Goal: Task Accomplishment & Management: Complete application form

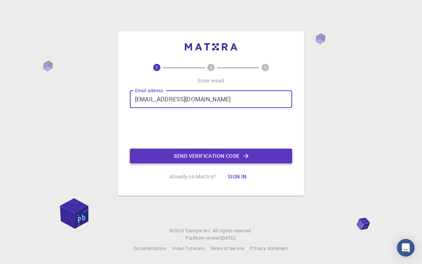
type input "[EMAIL_ADDRESS][DOMAIN_NAME]"
click at [203, 155] on button "Send verification code" at bounding box center [211, 156] width 162 height 15
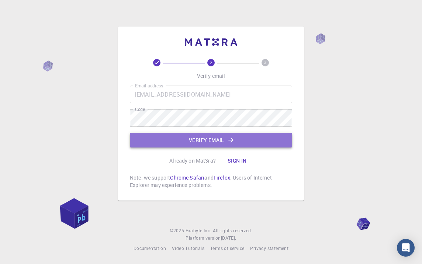
click at [216, 137] on button "Verify email" at bounding box center [211, 140] width 162 height 15
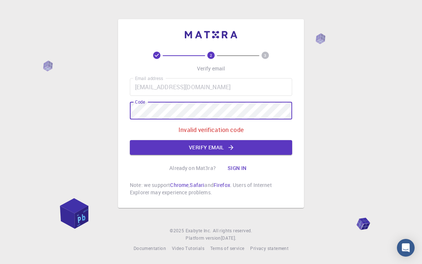
click at [189, 147] on button "Verify email" at bounding box center [211, 147] width 162 height 15
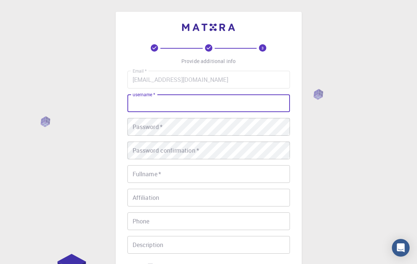
click at [148, 100] on input "username   *" at bounding box center [208, 103] width 162 height 18
type input "[PERSON_NAME]"
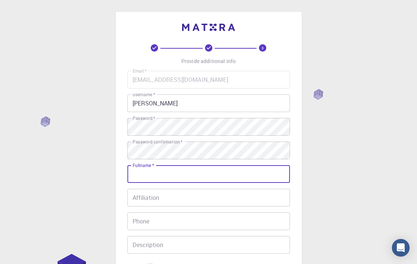
click at [152, 175] on input "Fullname   *" at bounding box center [208, 174] width 162 height 18
type input "[PERSON_NAME]"
type input "[PHONE_NUMBER]"
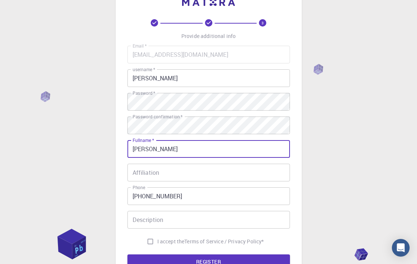
scroll to position [37, 0]
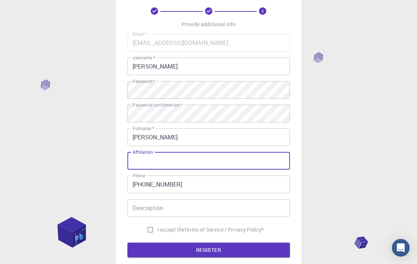
click at [143, 164] on input "Affiliation" at bounding box center [208, 161] width 162 height 18
type input "[PERSON_NAME] [GEOGRAPHIC_DATA], [GEOGRAPHIC_DATA]"
click at [142, 207] on input "Description" at bounding box center [208, 208] width 162 height 18
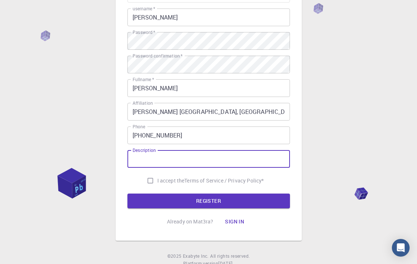
scroll to position [75, 0]
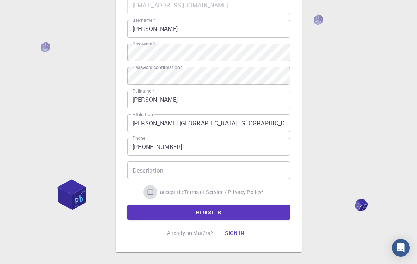
click at [146, 191] on input "I accept the Terms of Service / Privacy Policy *" at bounding box center [150, 192] width 14 height 14
checkbox input "true"
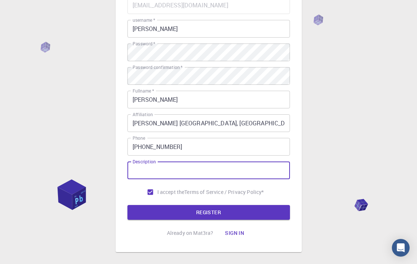
click at [145, 174] on input "Description" at bounding box center [208, 171] width 162 height 18
type input "Reseracher"
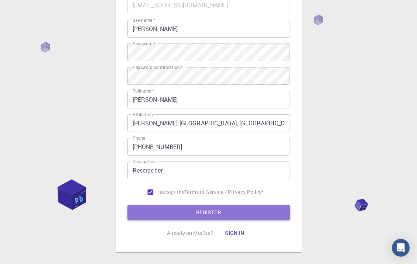
click at [207, 211] on button "REGISTER" at bounding box center [208, 212] width 162 height 15
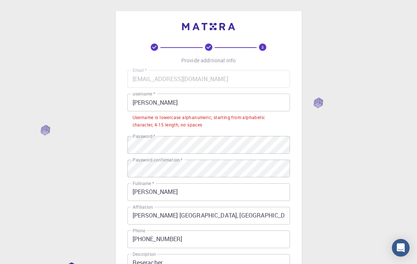
scroll to position [0, 0]
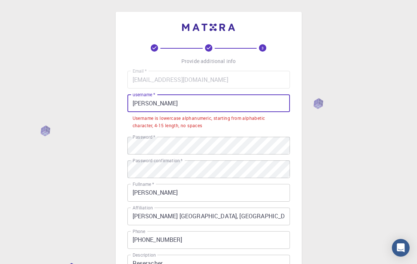
drag, startPoint x: 141, startPoint y: 104, endPoint x: 116, endPoint y: 107, distance: 26.0
click at [116, 107] on div "3 Provide additional info Email   * [EMAIL_ADDRESS][DOMAIN_NAME] Email   * user…" at bounding box center [209, 179] width 186 height 334
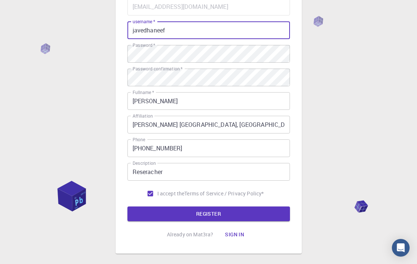
scroll to position [111, 0]
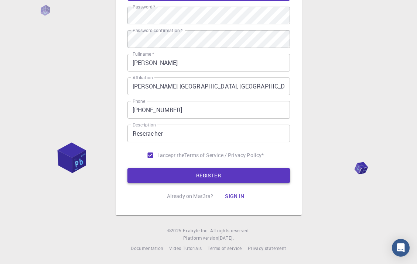
type input "javedhaneef"
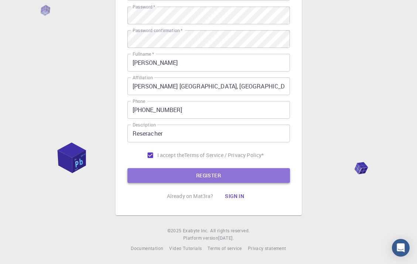
click at [168, 175] on button "REGISTER" at bounding box center [208, 175] width 162 height 15
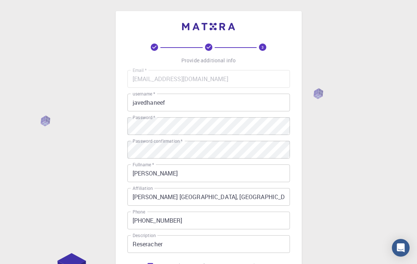
scroll to position [0, 0]
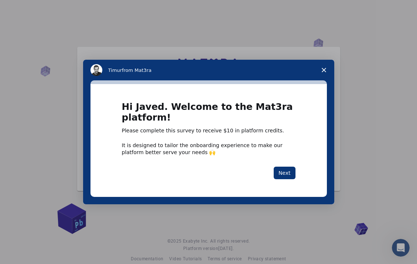
click at [326, 69] on span "Close survey" at bounding box center [323, 70] width 21 height 21
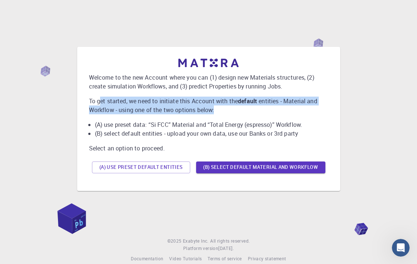
drag, startPoint x: 101, startPoint y: 100, endPoint x: 331, endPoint y: 109, distance: 230.1
click at [331, 109] on div "Welcome to the new Account where you can (1) design new Materials structures, (…" at bounding box center [208, 119] width 251 height 132
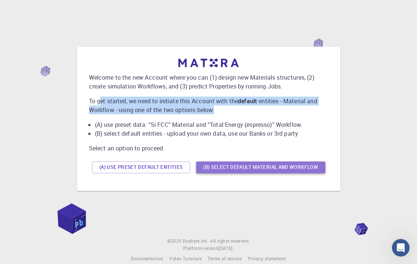
click at [265, 168] on button "(B) Select default material and workflow" at bounding box center [260, 168] width 129 height 12
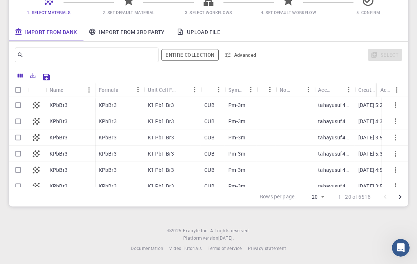
click at [18, 105] on input "Select row" at bounding box center [18, 105] width 14 height 14
checkbox input "true"
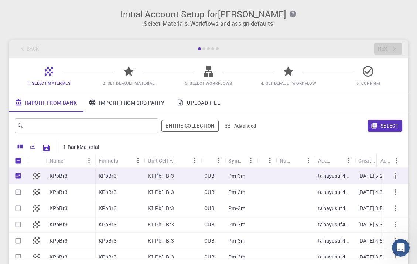
click at [125, 103] on link "Import From 3rd Party" at bounding box center [126, 102] width 87 height 19
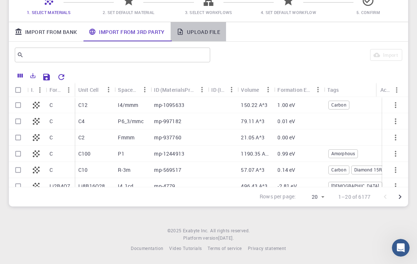
click at [203, 28] on link "Upload File" at bounding box center [198, 31] width 55 height 19
